Goal: Task Accomplishment & Management: Use online tool/utility

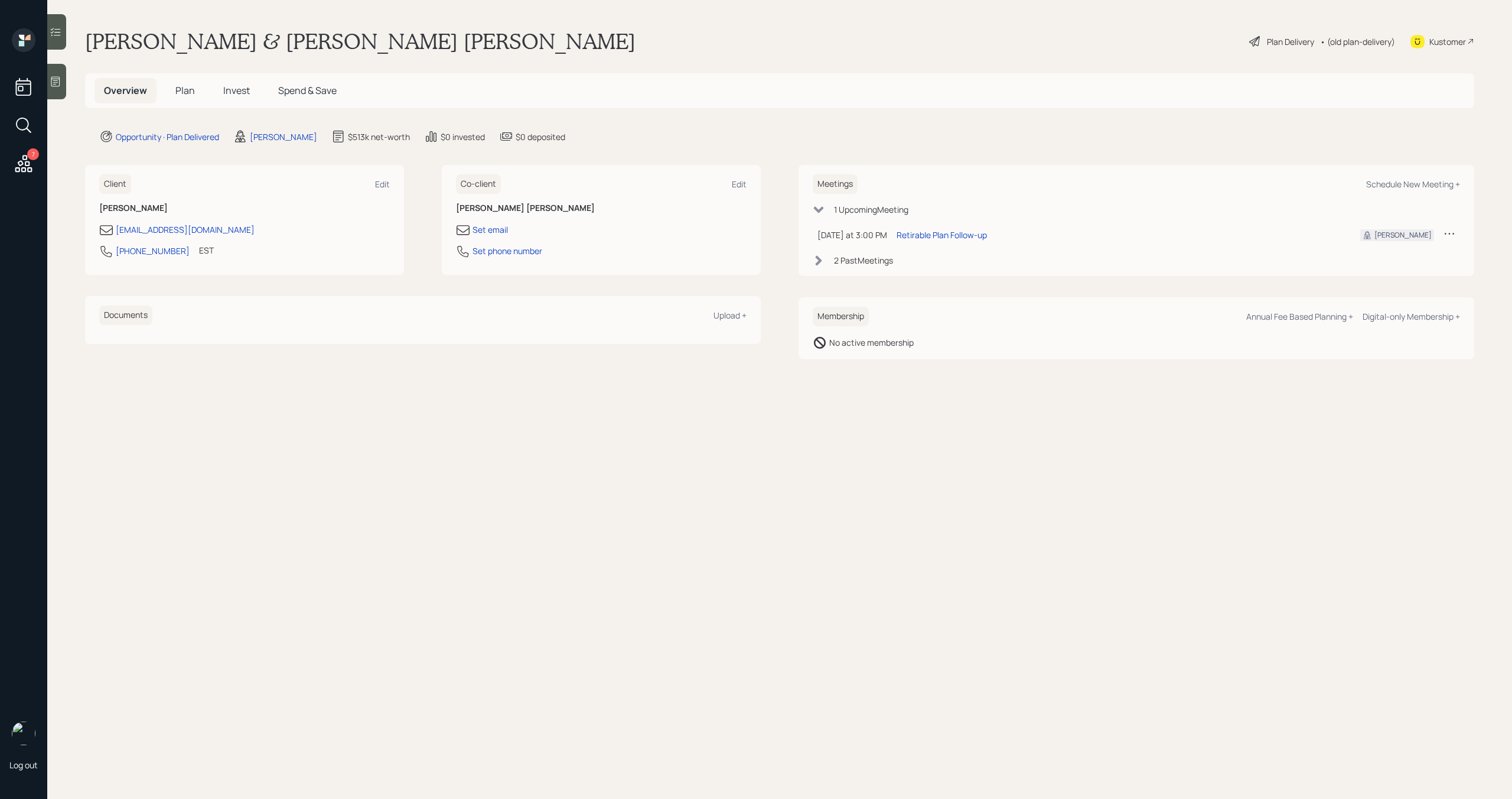
click at [187, 87] on span "Plan" at bounding box center [185, 90] width 20 height 13
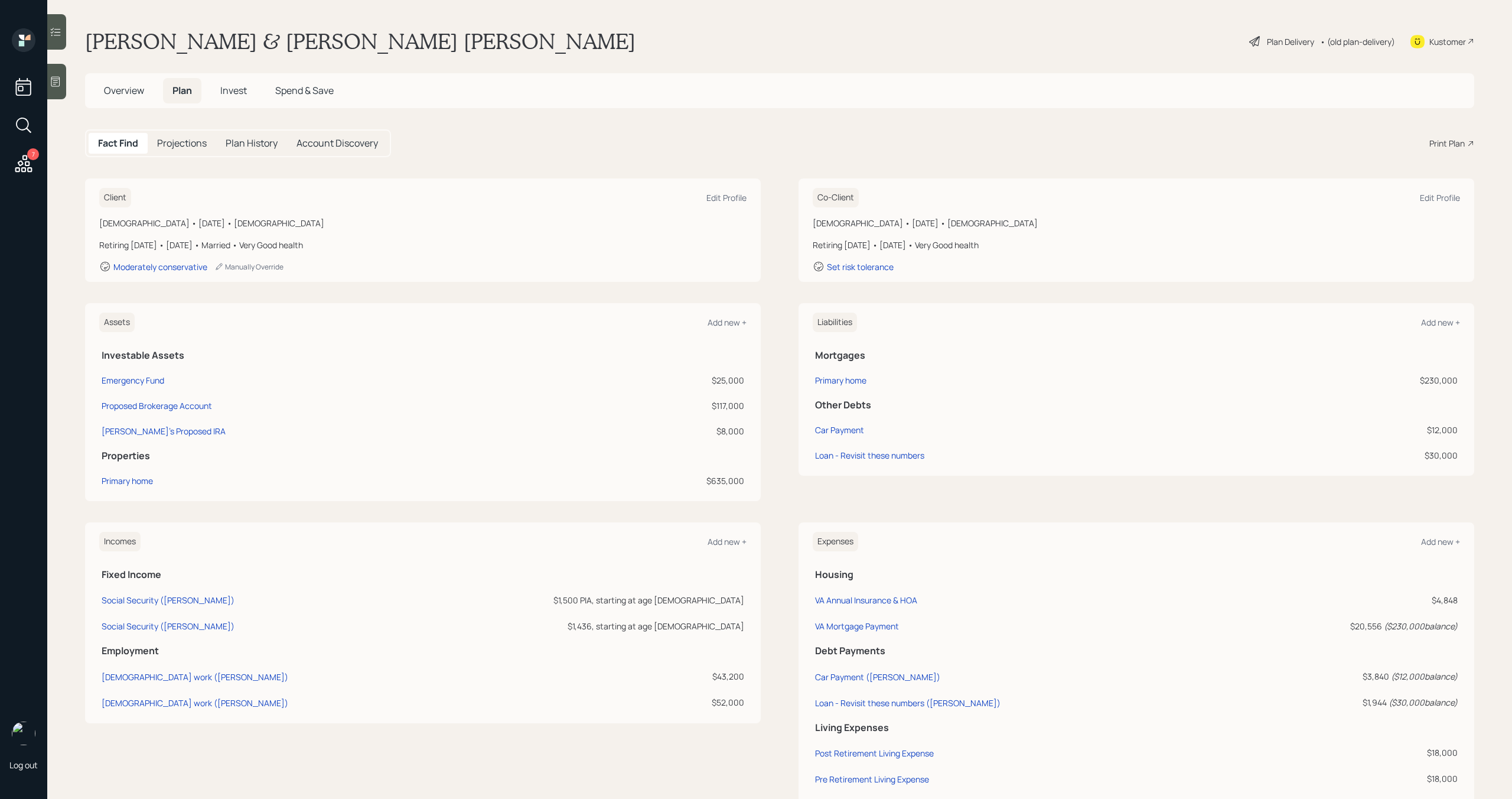
click at [1444, 139] on div "Print Plan" at bounding box center [1446, 143] width 35 height 12
